Goal: Task Accomplishment & Management: Complete application form

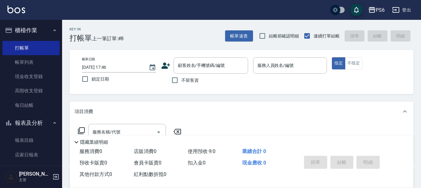
click at [167, 66] on icon at bounding box center [165, 65] width 9 height 9
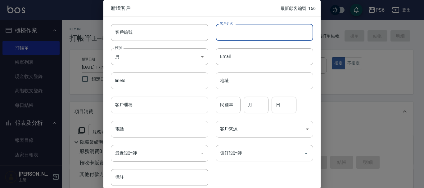
click at [237, 30] on input "客戶姓名" at bounding box center [264, 32] width 97 height 17
click at [240, 34] on input "鄭" at bounding box center [264, 32] width 97 height 17
type input "鄭惠文"
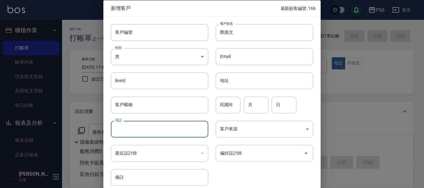
click at [144, 129] on input "電話" at bounding box center [159, 129] width 97 height 17
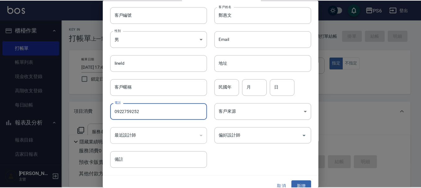
scroll to position [27, 0]
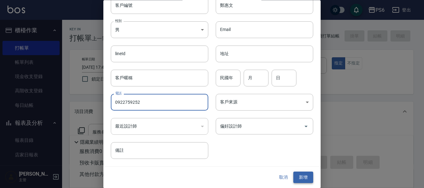
type input "0922759252"
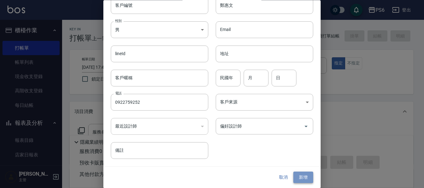
click at [300, 174] on button "新增" at bounding box center [303, 177] width 20 height 11
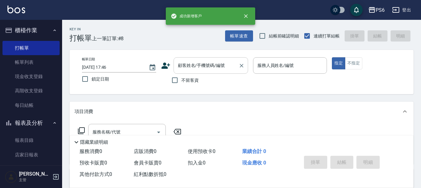
click at [201, 58] on div "顧客姓名/手機號碼/編號" at bounding box center [210, 65] width 74 height 16
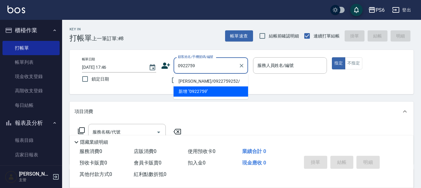
click at [216, 82] on li "[PERSON_NAME]/0922759252/" at bounding box center [210, 81] width 74 height 10
type input "[PERSON_NAME]/0922759252/"
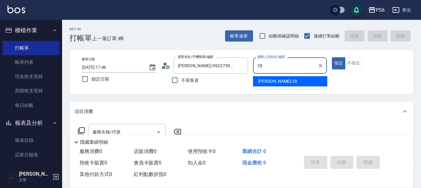
type input "[PERSON_NAME]-28"
type button "true"
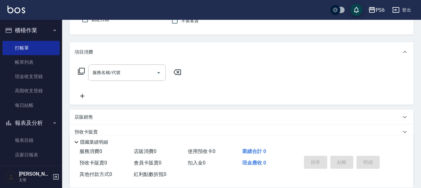
scroll to position [62, 0]
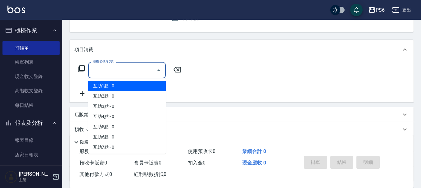
click at [111, 72] on input "服務名稱/代號" at bounding box center [122, 70] width 63 height 11
click at [82, 69] on icon at bounding box center [81, 68] width 7 height 7
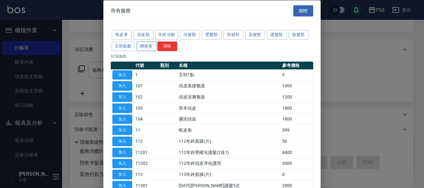
click at [147, 46] on button "網路客" at bounding box center [146, 46] width 20 height 10
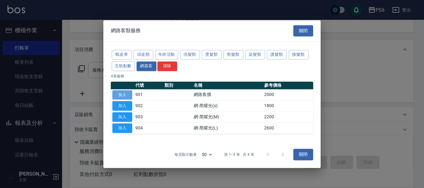
click at [119, 97] on button "加入" at bounding box center [122, 95] width 20 height 10
type input "網路客價(901)"
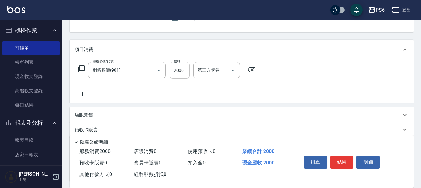
click at [178, 66] on input "2000" at bounding box center [179, 70] width 20 height 17
type input "2050"
click at [82, 94] on icon at bounding box center [82, 93] width 16 height 7
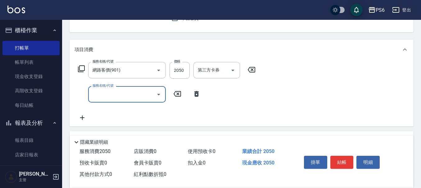
click at [109, 96] on input "服務名稱/代號" at bounding box center [122, 94] width 63 height 11
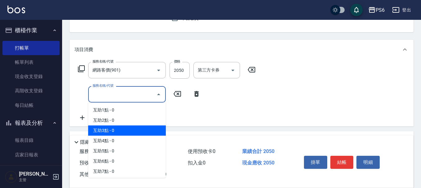
click at [117, 128] on span "互助3點 - 0" at bounding box center [127, 131] width 78 height 10
type input "互助3點(3)"
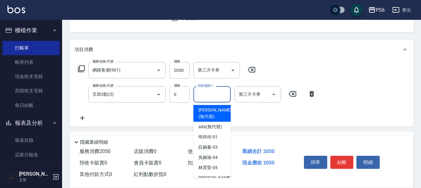
click at [206, 94] on div "技術協助-1 技術協助-1" at bounding box center [211, 94] width 37 height 16
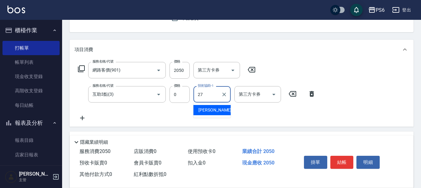
type input "[PERSON_NAME]-27"
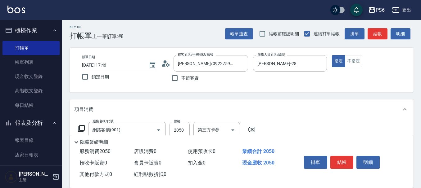
scroll to position [0, 0]
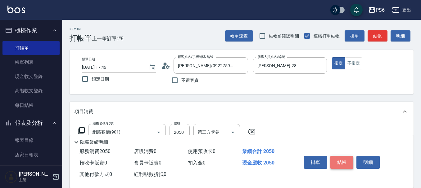
click at [345, 158] on button "結帳" at bounding box center [341, 162] width 23 height 13
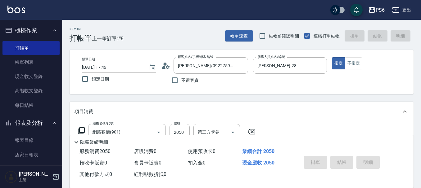
type input "[DATE] 20:13"
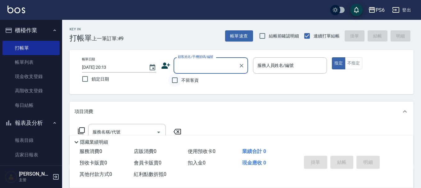
click at [176, 78] on input "不留客資" at bounding box center [174, 80] width 13 height 13
checkbox input "true"
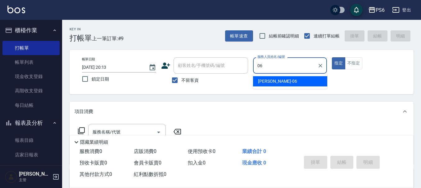
type input "[PERSON_NAME]-06"
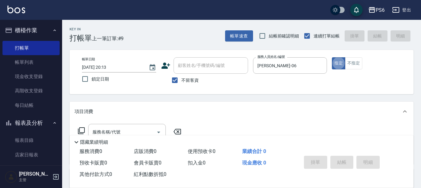
scroll to position [31, 0]
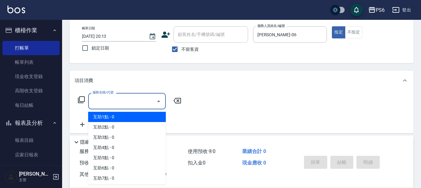
click at [127, 103] on input "服務名稱/代號" at bounding box center [122, 101] width 63 height 11
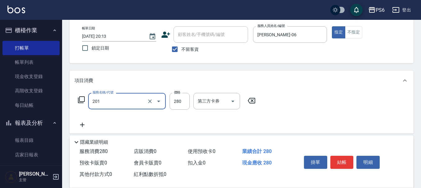
type input "一般洗髮(201)"
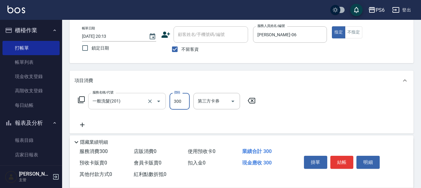
type input "300"
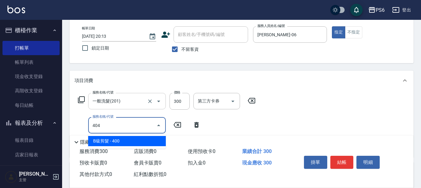
type input "B級剪髮(404)"
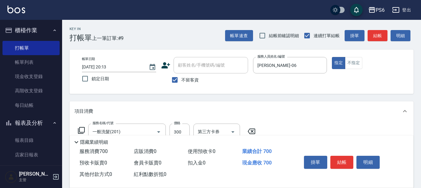
scroll to position [0, 0]
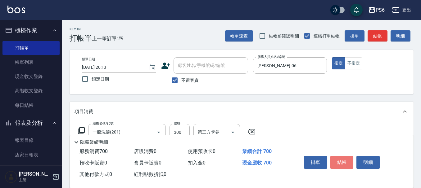
drag, startPoint x: 345, startPoint y: 161, endPoint x: 318, endPoint y: 152, distance: 28.3
click at [344, 161] on button "結帳" at bounding box center [341, 162] width 23 height 13
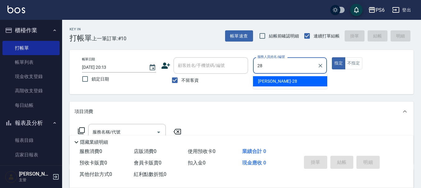
type input "[PERSON_NAME]-28"
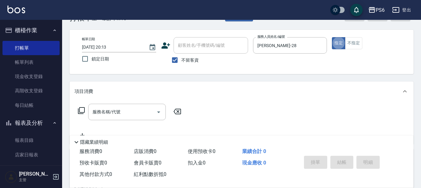
scroll to position [31, 0]
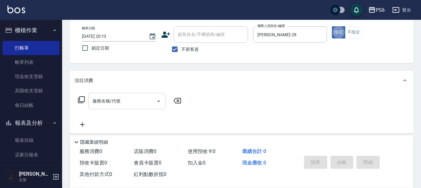
click at [140, 105] on input "服務名稱/代號" at bounding box center [122, 101] width 63 height 11
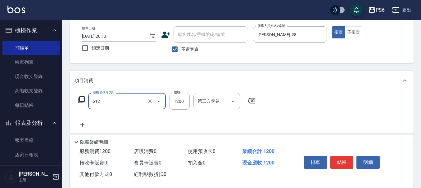
type input "二劑式護髮(M)(612)"
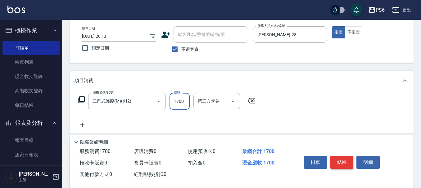
type input "1700"
click at [342, 163] on button "結帳" at bounding box center [341, 162] width 23 height 13
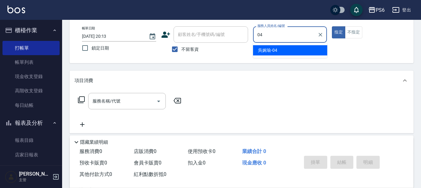
type input "吳婉瑜-04"
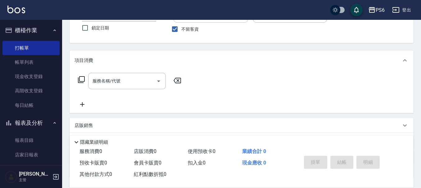
scroll to position [62, 0]
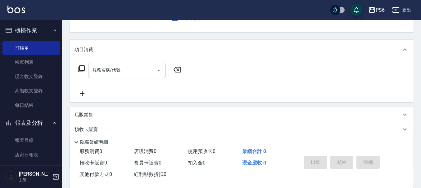
click at [132, 76] on div "服務名稱/代號" at bounding box center [127, 70] width 78 height 16
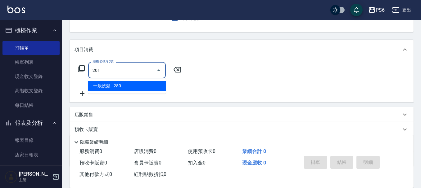
type input "一般洗髮(201)"
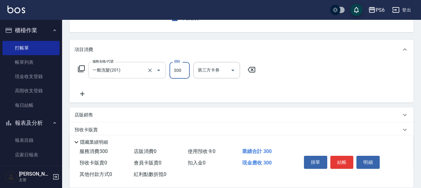
type input "300"
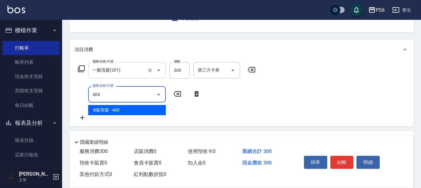
type input "B級剪髮(404)"
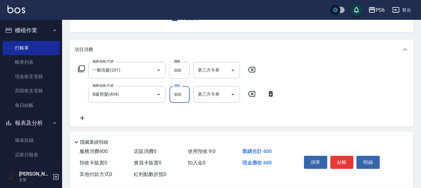
scroll to position [31, 0]
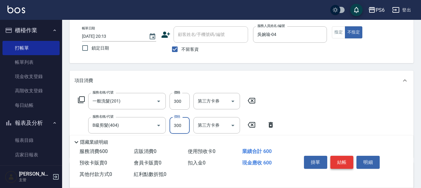
type input "300"
click at [343, 162] on button "結帳" at bounding box center [341, 162] width 23 height 13
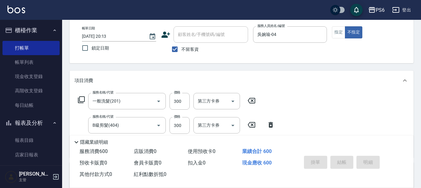
type input "[DATE] 20:14"
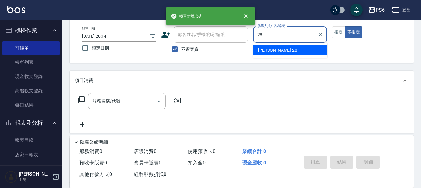
type input "[PERSON_NAME]-28"
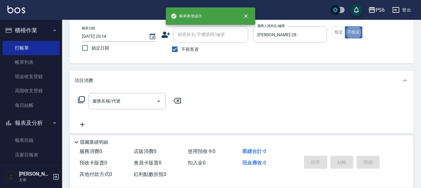
type button "false"
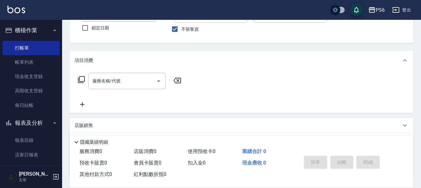
scroll to position [62, 0]
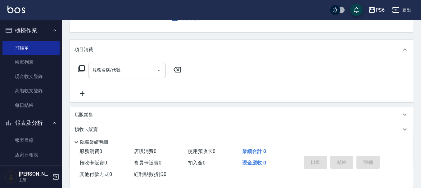
click at [117, 73] on input "服務名稱/代號" at bounding box center [122, 70] width 63 height 11
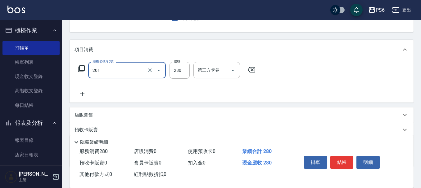
type input "一般洗髮(201)"
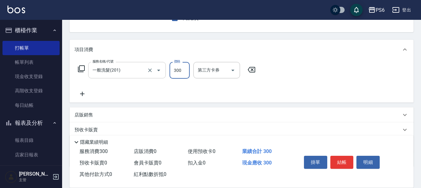
type input "300"
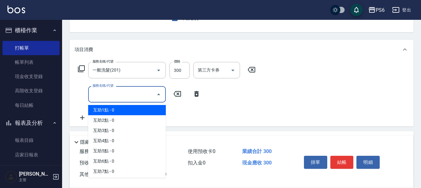
click at [117, 98] on input "服務名稱/代號" at bounding box center [122, 94] width 63 height 11
click at [123, 111] on span "互助1點 - 0" at bounding box center [127, 110] width 78 height 10
type input "互助1點(1)"
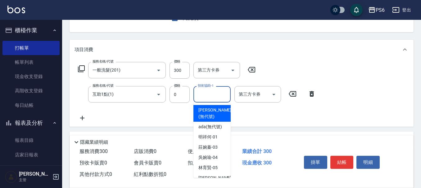
click at [213, 98] on input "技術協助-1" at bounding box center [212, 94] width 32 height 11
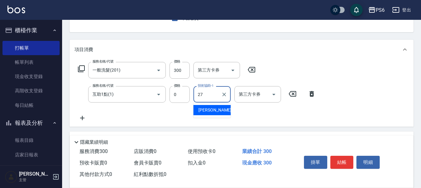
type input "[PERSON_NAME]-27"
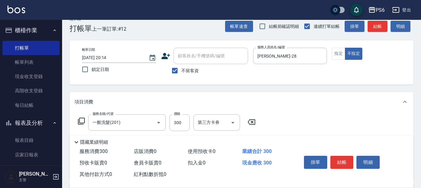
scroll to position [0, 0]
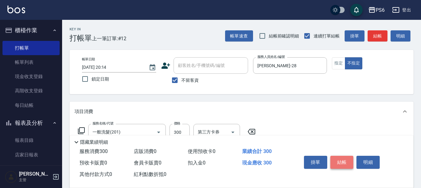
click at [338, 162] on button "結帳" at bounding box center [341, 162] width 23 height 13
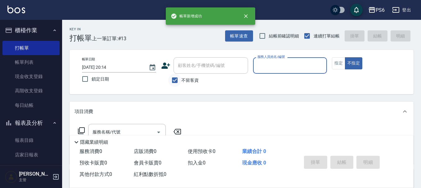
click at [172, 80] on input "不留客資" at bounding box center [174, 80] width 13 height 13
checkbox input "false"
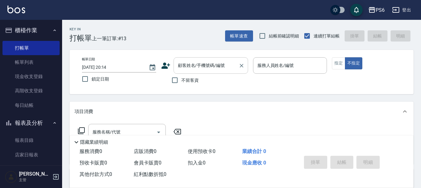
click at [182, 68] on input "顧客姓名/手機號碼/編號" at bounding box center [206, 65] width 60 height 11
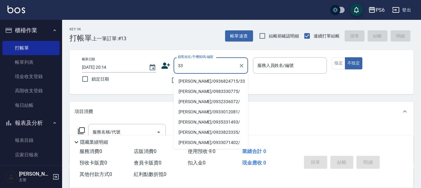
click at [213, 84] on li "[PERSON_NAME]/0936824715/33" at bounding box center [210, 81] width 74 height 10
type input "[PERSON_NAME]/0936824715/33"
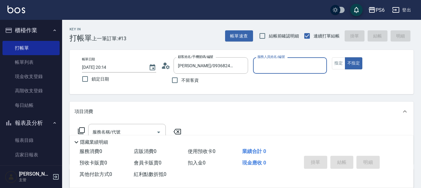
type input "吳婉瑜-04"
click at [331, 65] on div "帳單日期 [DATE] 20:14 鎖定日期 顧客姓名/手機號碼/編號 [PERSON_NAME]/0936824715/33 顧客姓名/手機號碼/編號 不留…" at bounding box center [241, 71] width 329 height 29
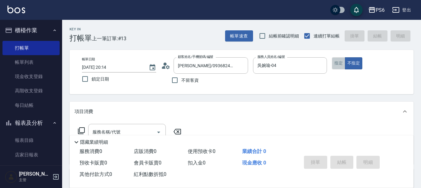
click at [334, 65] on button "指定" at bounding box center [338, 63] width 13 height 12
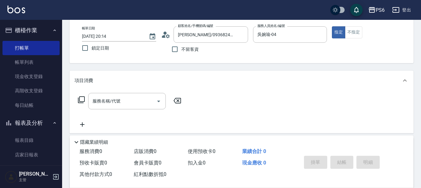
scroll to position [62, 0]
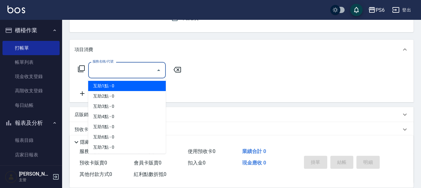
click at [118, 74] on input "服務名稱/代號" at bounding box center [122, 70] width 63 height 11
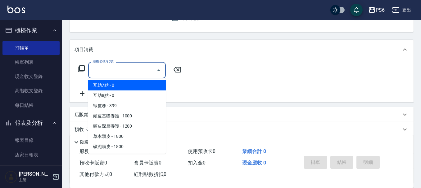
click at [65, 96] on div "Key In 打帳單 上一筆訂單:#13 帳單速查 結帳前確認明細 連續打單結帳 掛單 結帳 明細 帳單日期 [DATE] 20:14 鎖定日期 顧客姓名/手…" at bounding box center [241, 100] width 359 height 285
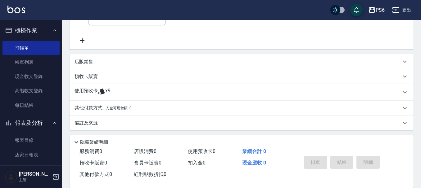
scroll to position [117, 0]
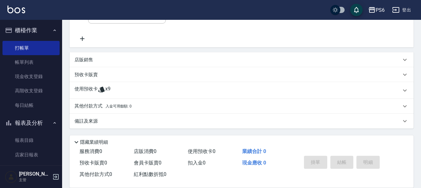
click at [97, 91] on p "使用預收卡" at bounding box center [85, 90] width 23 height 9
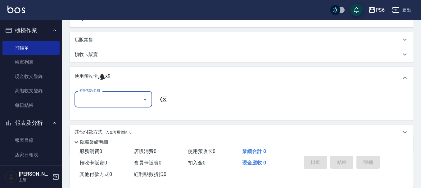
scroll to position [148, 0]
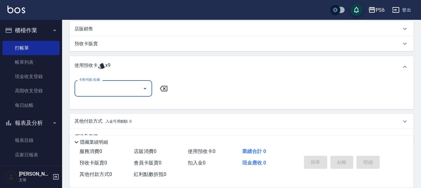
drag, startPoint x: 114, startPoint y: 89, endPoint x: 120, endPoint y: 95, distance: 8.1
click at [116, 90] on input "卡券代號/名稱" at bounding box center [108, 88] width 63 height 11
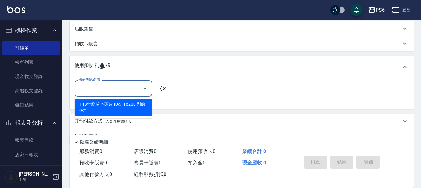
drag, startPoint x: 128, startPoint y: 105, endPoint x: 297, endPoint y: 134, distance: 171.5
click at [130, 106] on div "113年終草本頭皮10次-16200 剩餘9張" at bounding box center [113, 107] width 78 height 17
type input "113年終草本頭皮10次-16200"
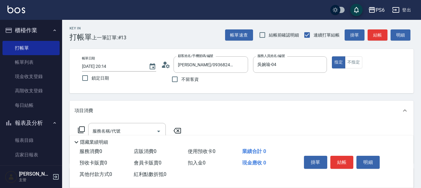
scroll to position [0, 0]
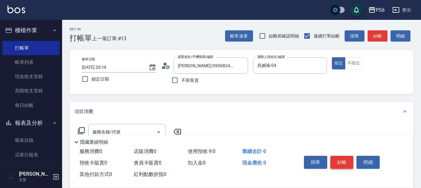
click at [339, 160] on button "結帳" at bounding box center [341, 162] width 23 height 13
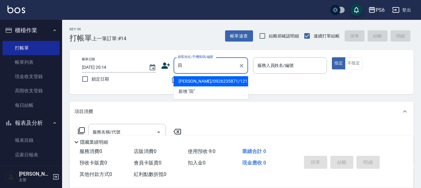
click at [208, 81] on li "[PERSON_NAME]/0926235871/121" at bounding box center [210, 81] width 74 height 10
type input "[PERSON_NAME]/0926235871/121"
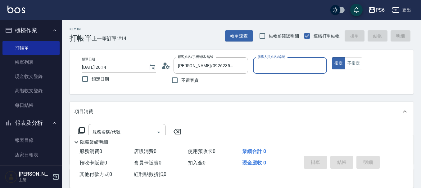
type input "[PERSON_NAME]-06"
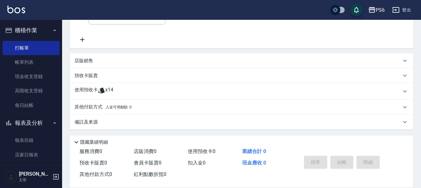
scroll to position [117, 0]
click at [121, 88] on div "使用預收卡 x14" at bounding box center [237, 90] width 326 height 9
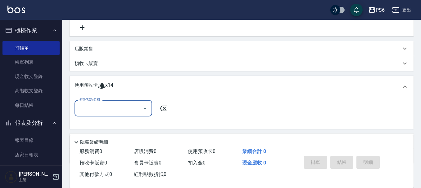
scroll to position [148, 0]
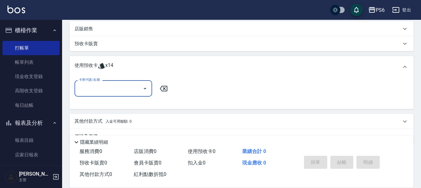
click at [122, 88] on input "卡券代號/名稱" at bounding box center [108, 88] width 63 height 11
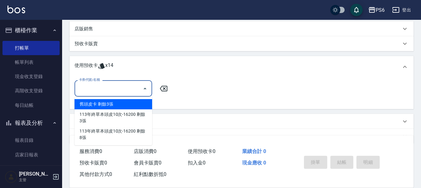
click at [131, 106] on div "舊頭皮卡 剩餘3張" at bounding box center [113, 104] width 78 height 10
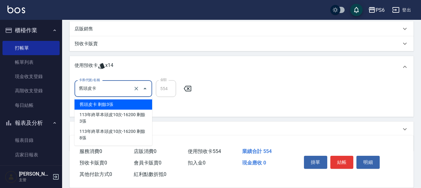
click at [124, 90] on input "舊頭皮卡" at bounding box center [104, 88] width 55 height 11
click at [122, 103] on div "舊頭皮卡 剩餘3張" at bounding box center [113, 105] width 78 height 10
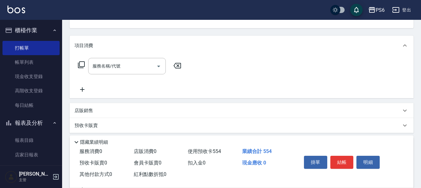
scroll to position [124, 0]
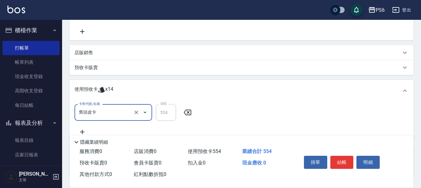
click at [113, 108] on div "舊頭皮卡 卡券代號/名稱" at bounding box center [113, 113] width 78 height 16
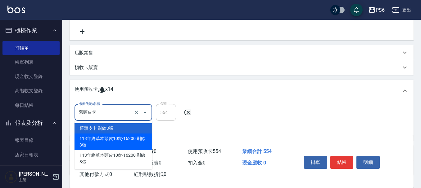
click at [135, 138] on div "113年終草本頭皮10次-16200 剩餘3張" at bounding box center [113, 142] width 78 height 17
type input "113年終草本頭皮10次-16200"
type input "0"
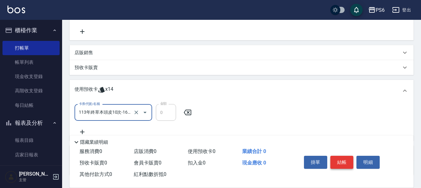
click at [344, 158] on button "結帳" at bounding box center [341, 162] width 23 height 13
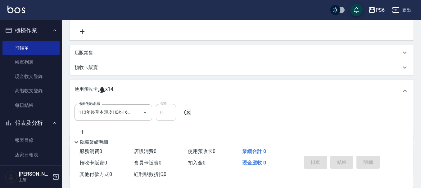
type input "[DATE] 20:15"
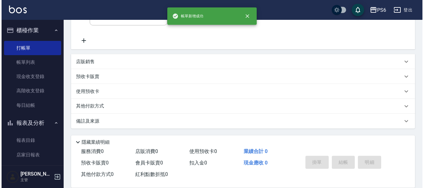
scroll to position [0, 0]
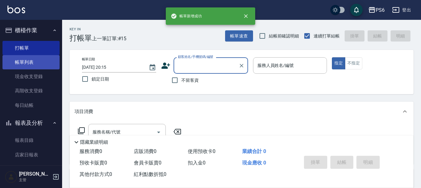
click at [39, 68] on link "帳單列表" at bounding box center [30, 62] width 57 height 14
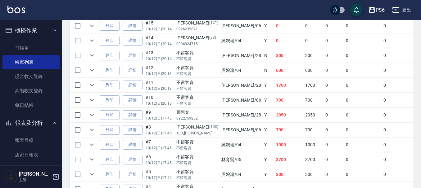
scroll to position [154, 0]
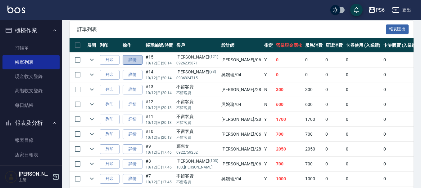
click at [134, 62] on link "詳情" at bounding box center [133, 60] width 20 height 10
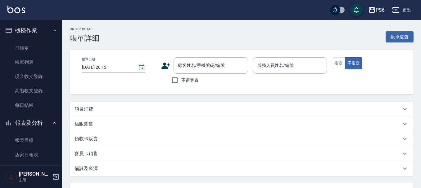
type input "[DATE] 20:14"
type input "[PERSON_NAME]-06"
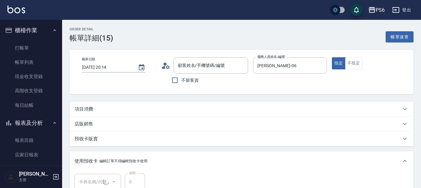
type input "[PERSON_NAME]/0926235871/121"
type input "113年終草本頭皮10次-16200(1/1)"
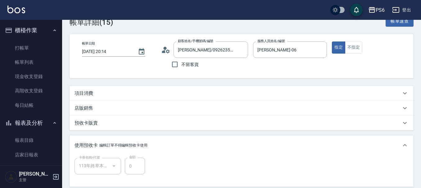
scroll to position [31, 0]
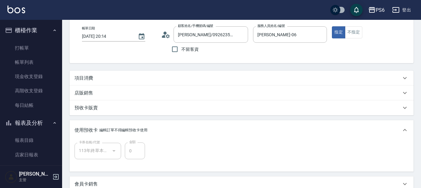
click at [99, 78] on div "項目消費" at bounding box center [237, 78] width 326 height 7
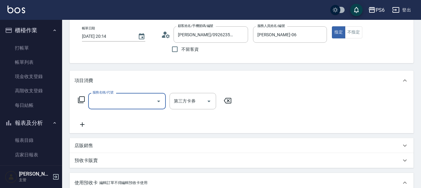
scroll to position [0, 0]
type input "B級剪髮(404)"
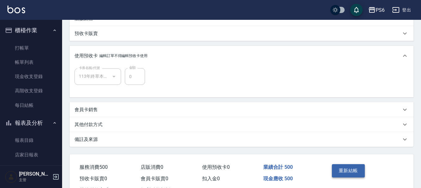
scroll to position [184, 0]
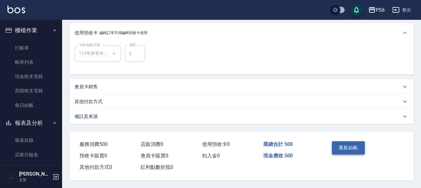
type input "500"
click at [345, 142] on button "重新結帳" at bounding box center [348, 147] width 33 height 13
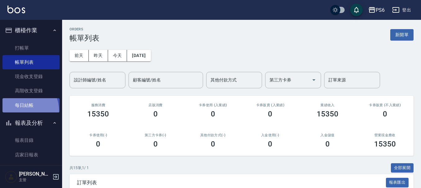
click at [23, 110] on link "每日結帳" at bounding box center [30, 105] width 57 height 14
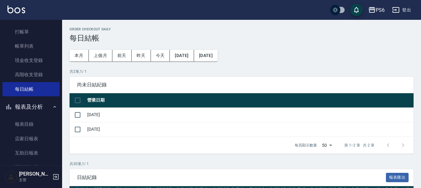
scroll to position [31, 0]
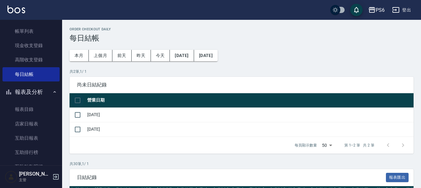
click at [74, 98] on input "checkbox" at bounding box center [77, 100] width 13 height 13
checkbox input "true"
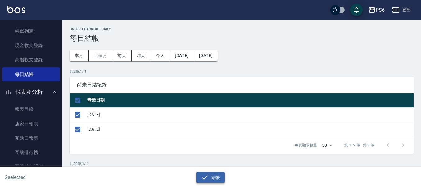
drag, startPoint x: 206, startPoint y: 175, endPoint x: 173, endPoint y: 64, distance: 116.4
click at [206, 175] on icon "button" at bounding box center [204, 177] width 7 height 7
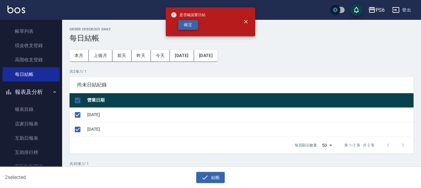
click at [194, 25] on button "確定" at bounding box center [188, 25] width 20 height 10
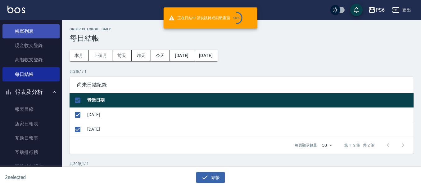
checkbox input "false"
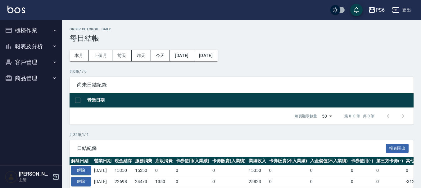
click at [33, 45] on button "報表及分析" at bounding box center [30, 46] width 57 height 16
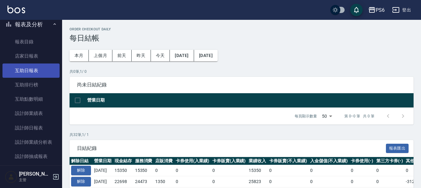
scroll to position [31, 0]
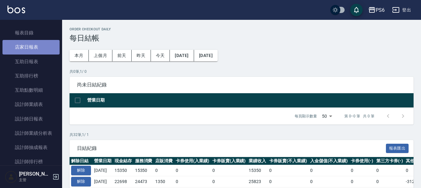
click at [39, 48] on link "店家日報表" at bounding box center [30, 47] width 57 height 14
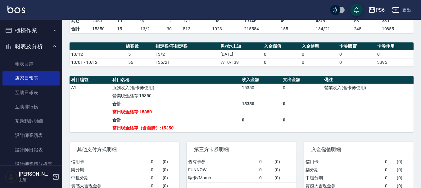
scroll to position [124, 0]
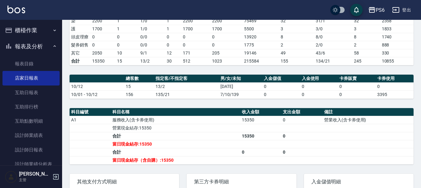
click at [42, 44] on button "報表及分析" at bounding box center [30, 46] width 57 height 16
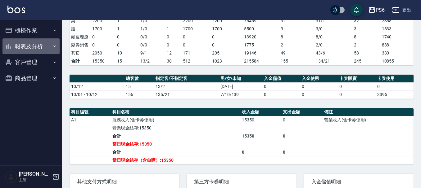
click at [42, 44] on button "報表及分析" at bounding box center [30, 46] width 57 height 16
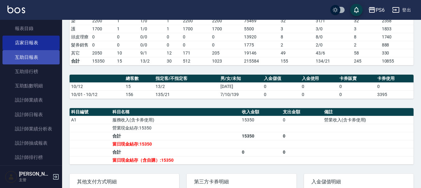
scroll to position [62, 0]
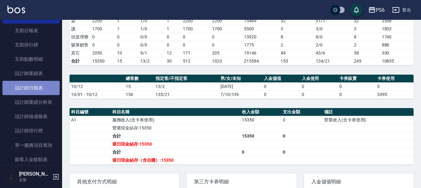
click at [41, 86] on link "設計師日報表" at bounding box center [30, 88] width 57 height 14
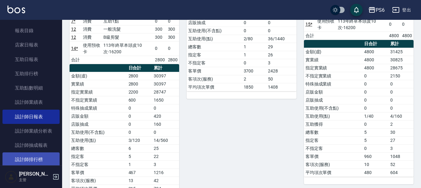
scroll to position [62, 0]
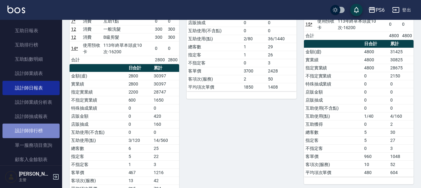
click at [39, 128] on link "設計師排行榜" at bounding box center [30, 131] width 57 height 14
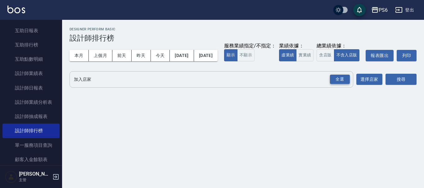
click at [335, 84] on div "全選" at bounding box center [340, 80] width 20 height 10
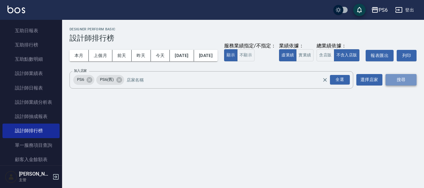
click at [398, 86] on button "搜尋" at bounding box center [400, 79] width 31 height 11
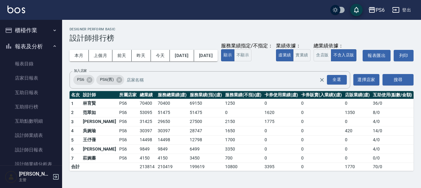
drag, startPoint x: 36, startPoint y: 26, endPoint x: 37, endPoint y: 47, distance: 21.4
click at [36, 26] on button "櫃檯作業" at bounding box center [30, 30] width 57 height 16
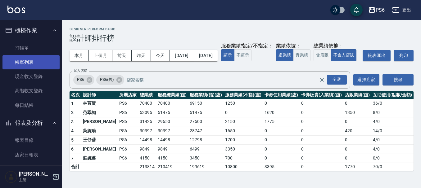
drag, startPoint x: 37, startPoint y: 50, endPoint x: 31, endPoint y: 56, distance: 8.6
click at [37, 50] on link "打帳單" at bounding box center [30, 48] width 57 height 14
